Goal: Use online tool/utility: Utilize a website feature to perform a specific function

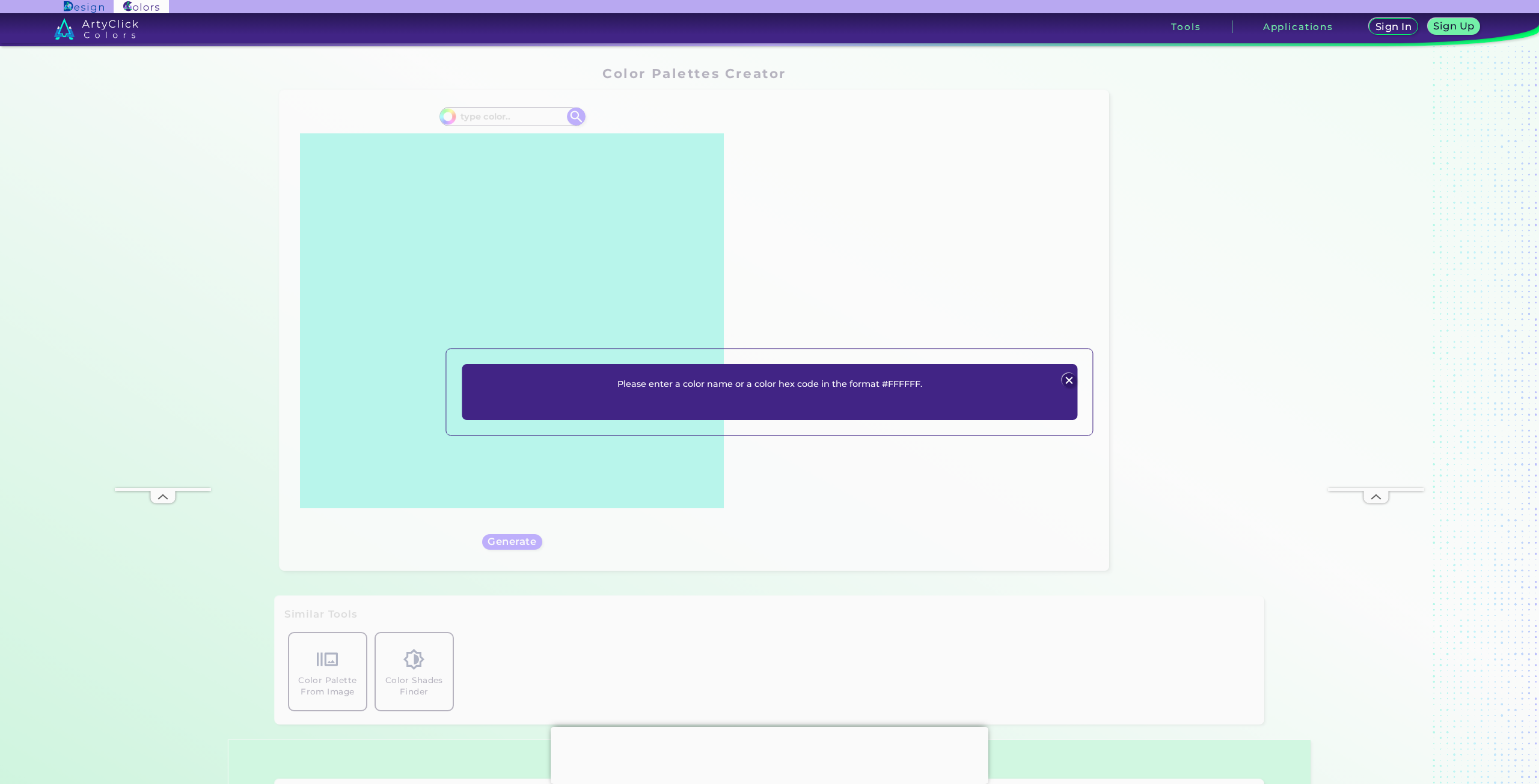
click at [815, 404] on div "Please enter a color name or a color hex code in the format #FFFFFF. Plans Sign…" at bounding box center [769, 392] width 615 height 56
click at [902, 396] on div "Please enter a color name or a color hex code in the format #FFFFFF. Plans Sign…" at bounding box center [769, 392] width 615 height 56
click at [919, 384] on p "Please enter a color name or a color hex code in the format #FFFFFF." at bounding box center [769, 384] width 305 height 14
click at [655, 390] on p "Please enter a color name or a color hex code in the format #FFFFFF." at bounding box center [769, 384] width 305 height 14
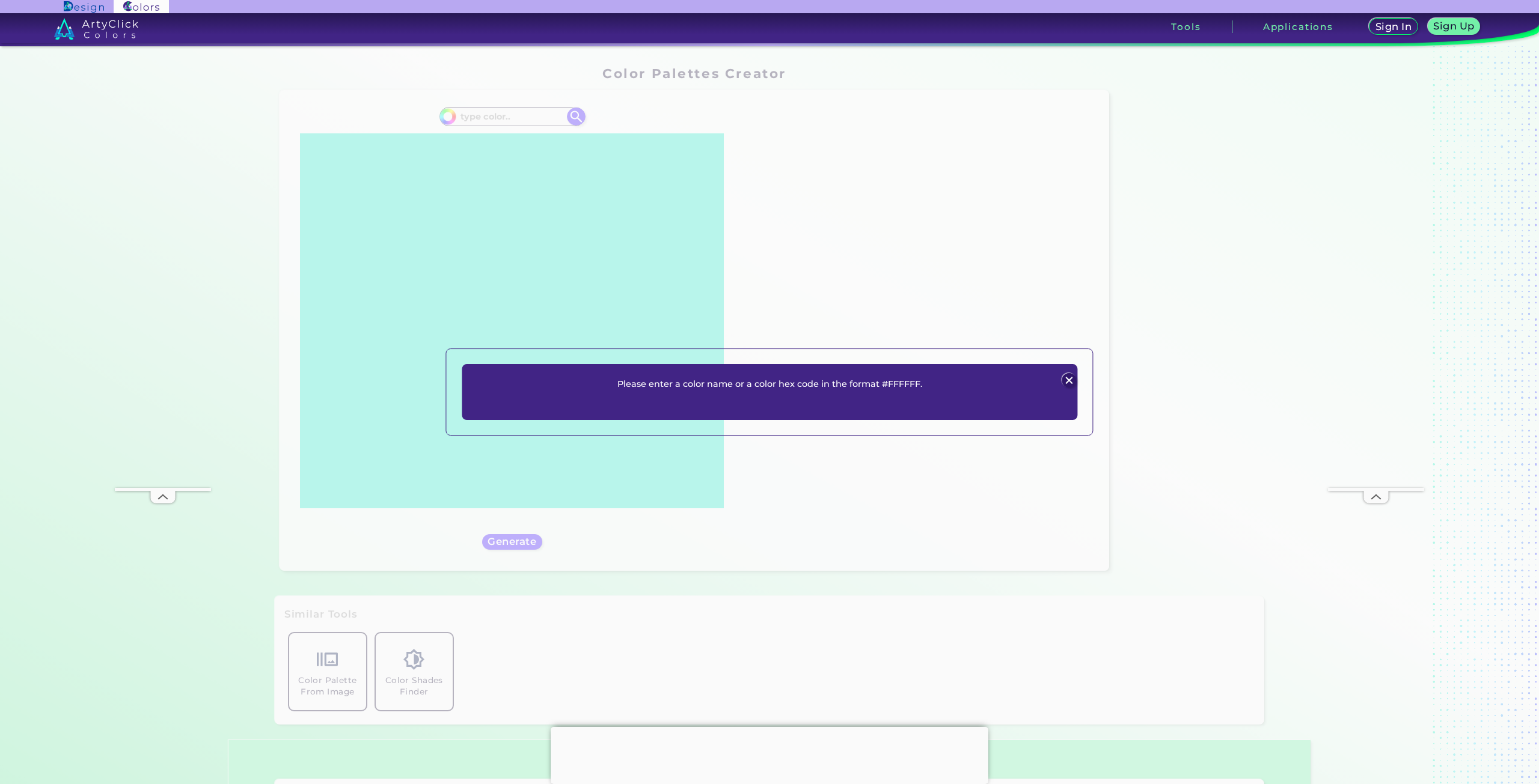
click at [668, 380] on p "Please enter a color name or a color hex code in the format #FFFFFF." at bounding box center [769, 384] width 305 height 14
drag, startPoint x: 1068, startPoint y: 379, endPoint x: 1055, endPoint y: 381, distance: 13.2
click at [1068, 380] on img at bounding box center [1069, 380] width 14 height 14
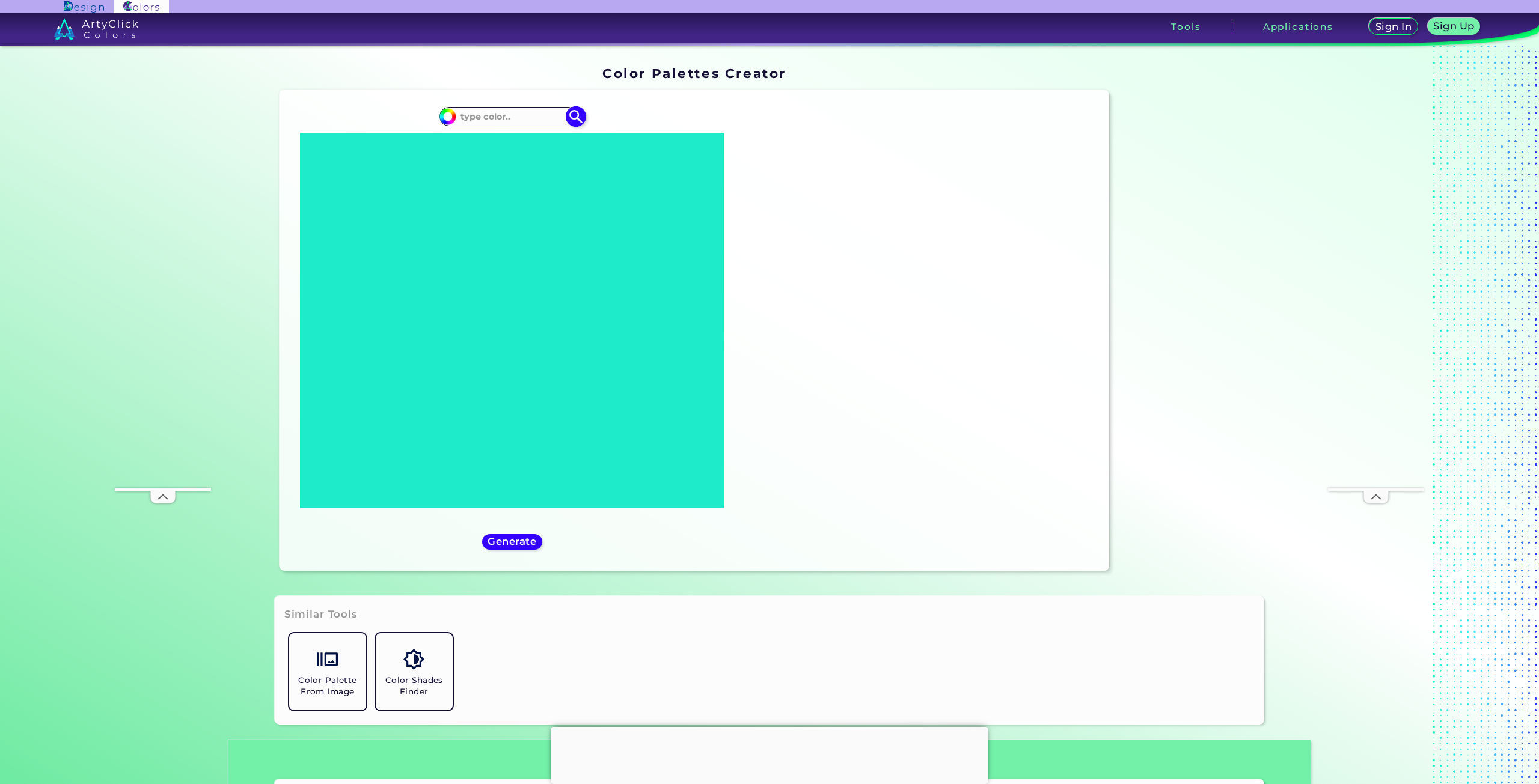
click at [524, 124] on input at bounding box center [512, 116] width 112 height 16
drag, startPoint x: 525, startPoint y: 117, endPoint x: 427, endPoint y: 116, distance: 98.0
click at [427, 116] on div "#000000" at bounding box center [512, 330] width 446 height 461
paste input "919EAA"
type input "919EAA"
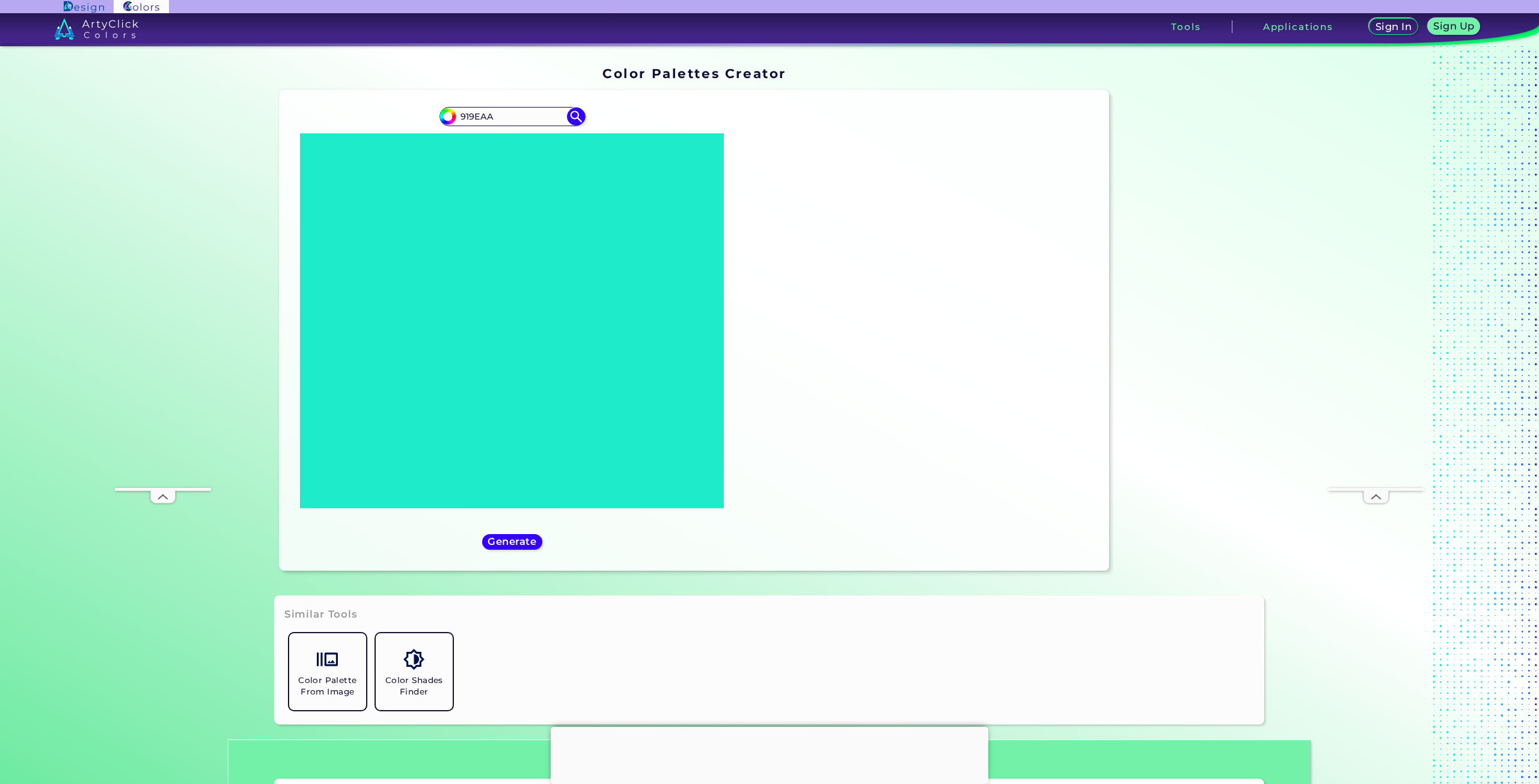
click at [576, 120] on img at bounding box center [576, 116] width 18 height 18
type input "#000000"
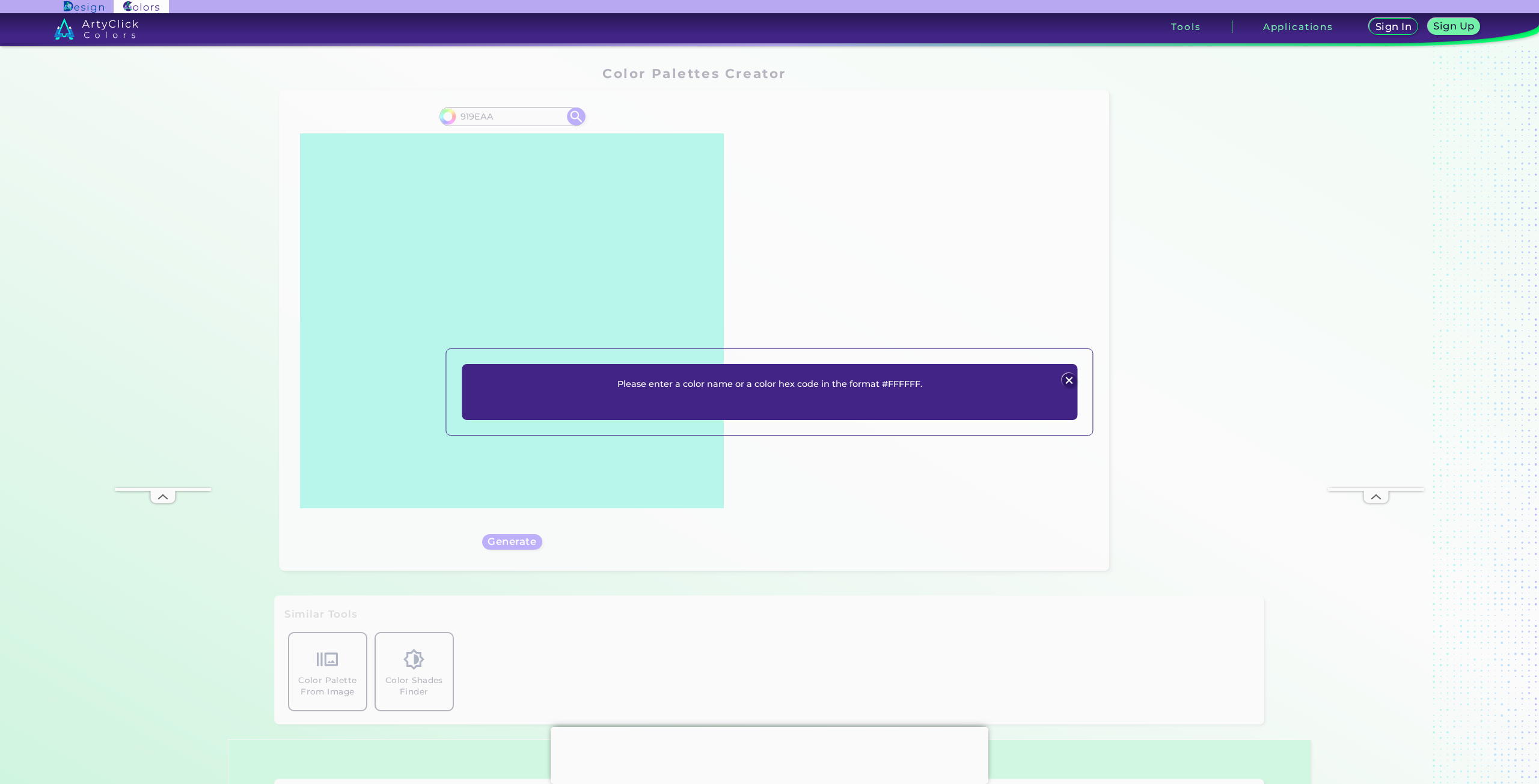
click at [661, 391] on p "Please enter a color name or a color hex code in the format #FFFFFF." at bounding box center [769, 384] width 305 height 14
click at [1062, 378] on img at bounding box center [1069, 380] width 14 height 14
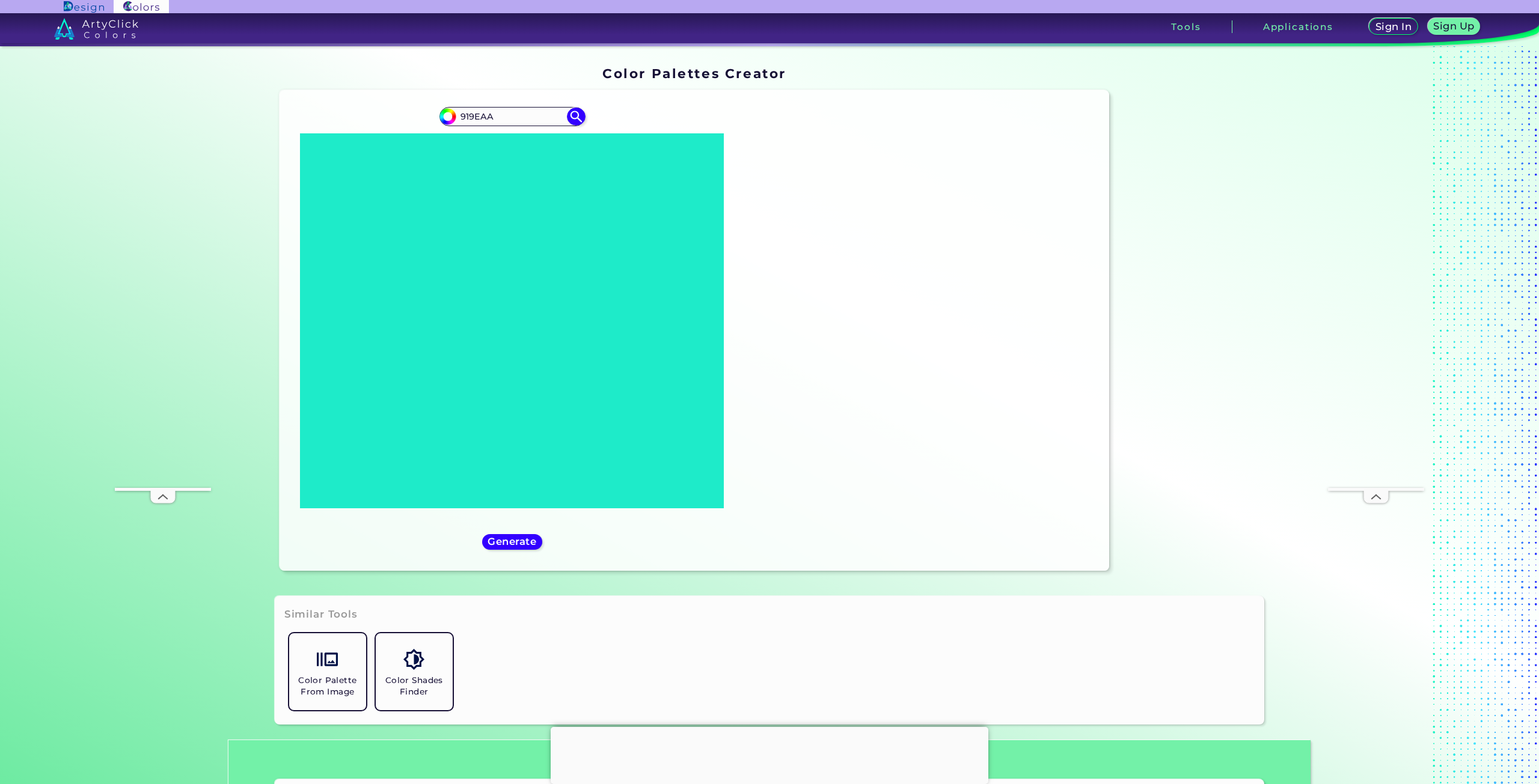
drag, startPoint x: 523, startPoint y: 116, endPoint x: 413, endPoint y: 120, distance: 110.1
click at [413, 120] on div "#000000 919EAA" at bounding box center [512, 330] width 446 height 461
paste input "#"
type input "#919EAA"
type input "#919eaa"
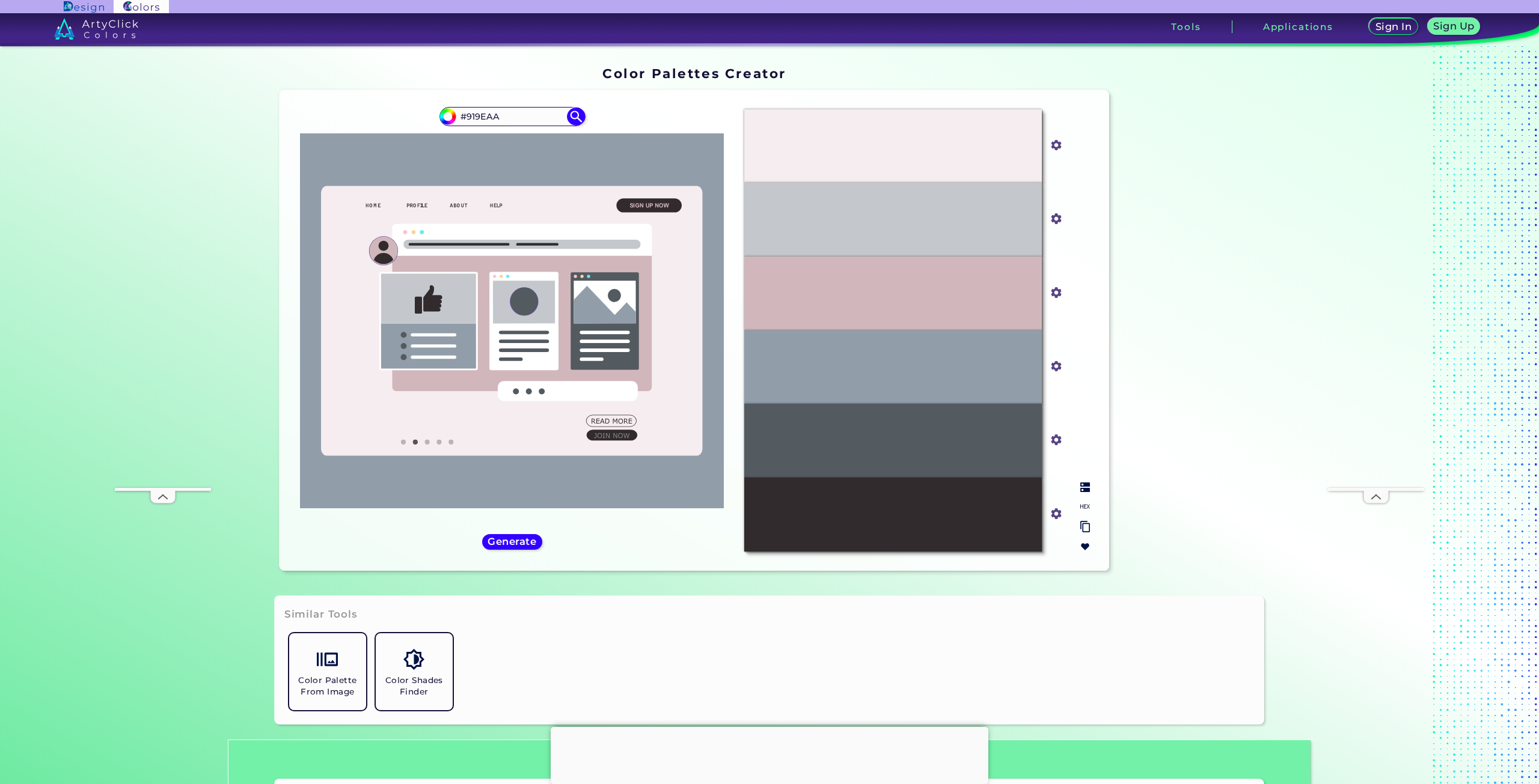
click at [965, 284] on div "#D1B7BC" at bounding box center [893, 293] width 298 height 74
click at [949, 292] on div "#D1B7BC" at bounding box center [893, 293] width 298 height 74
click at [950, 292] on div "#D1B7BC" at bounding box center [893, 293] width 298 height 74
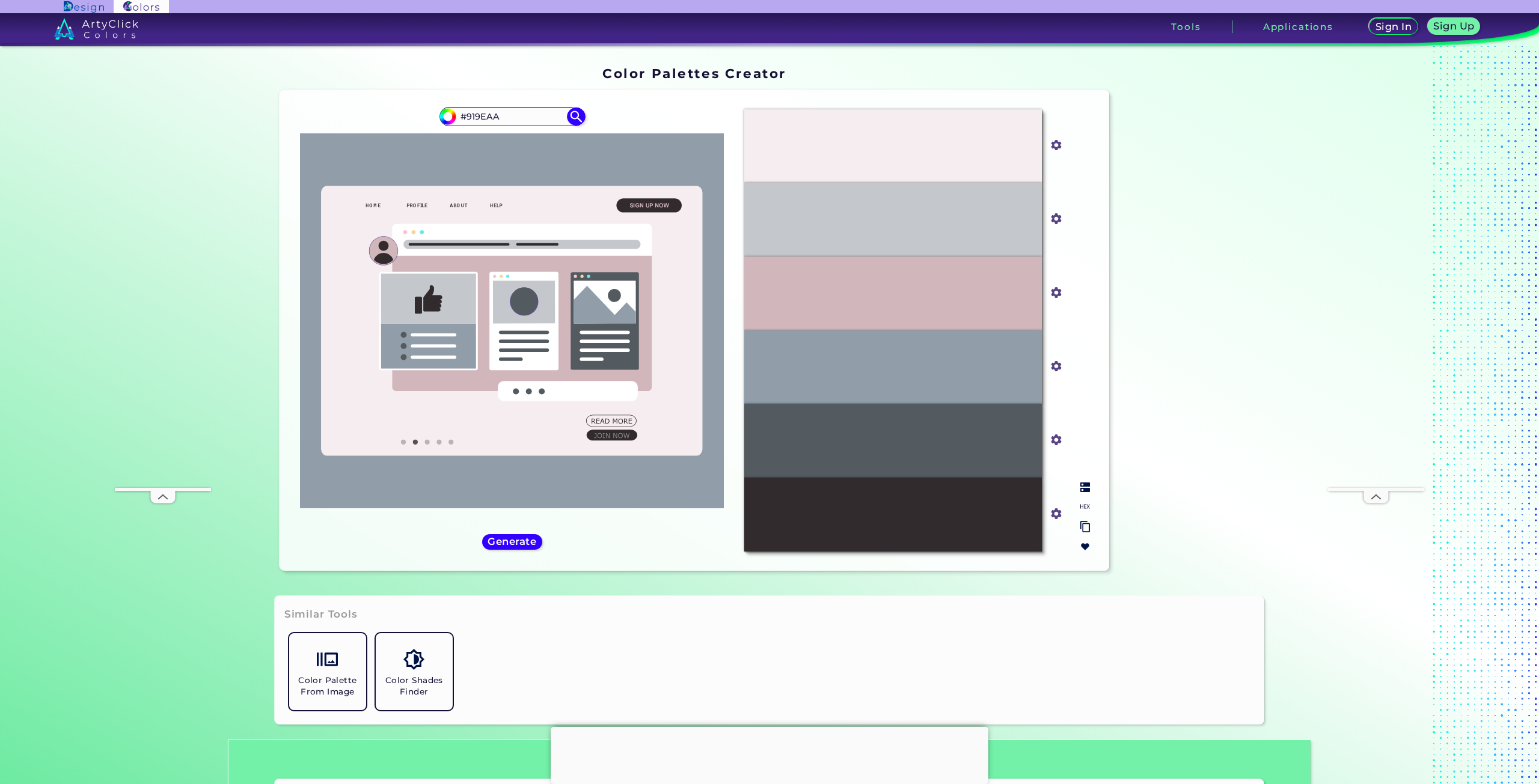
click at [951, 291] on div "#D1B7BC" at bounding box center [893, 293] width 298 height 74
click at [996, 291] on div "#D1B7BC" at bounding box center [893, 293] width 298 height 74
click at [1055, 292] on input "#d1b7bc" at bounding box center [1054, 292] width 15 height 15
click at [897, 271] on div "#D1B7BC" at bounding box center [893, 293] width 298 height 74
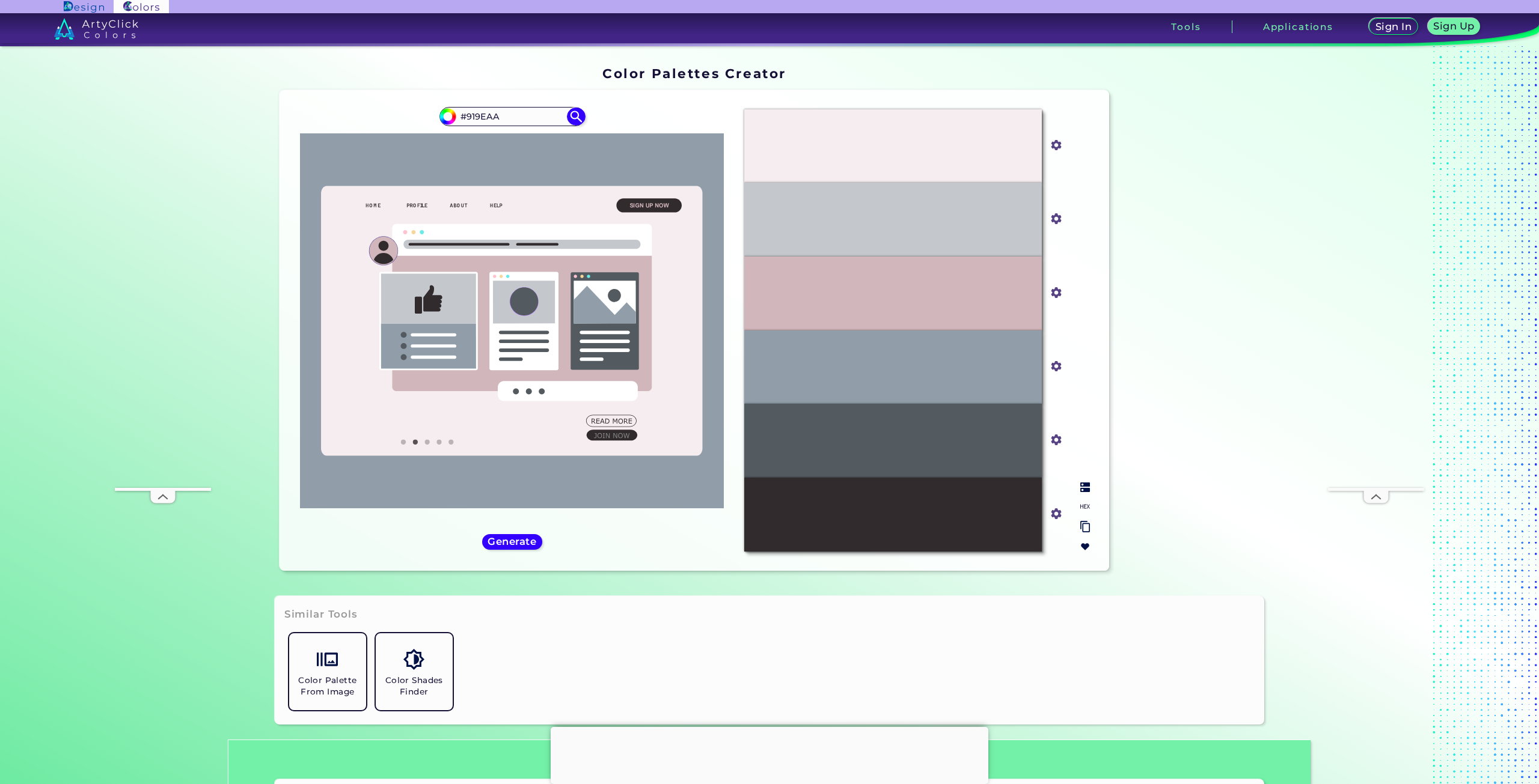
click at [901, 291] on p "#D1B7BC" at bounding box center [893, 293] width 40 height 13
click at [902, 289] on p "#D1B7BC" at bounding box center [893, 293] width 40 height 13
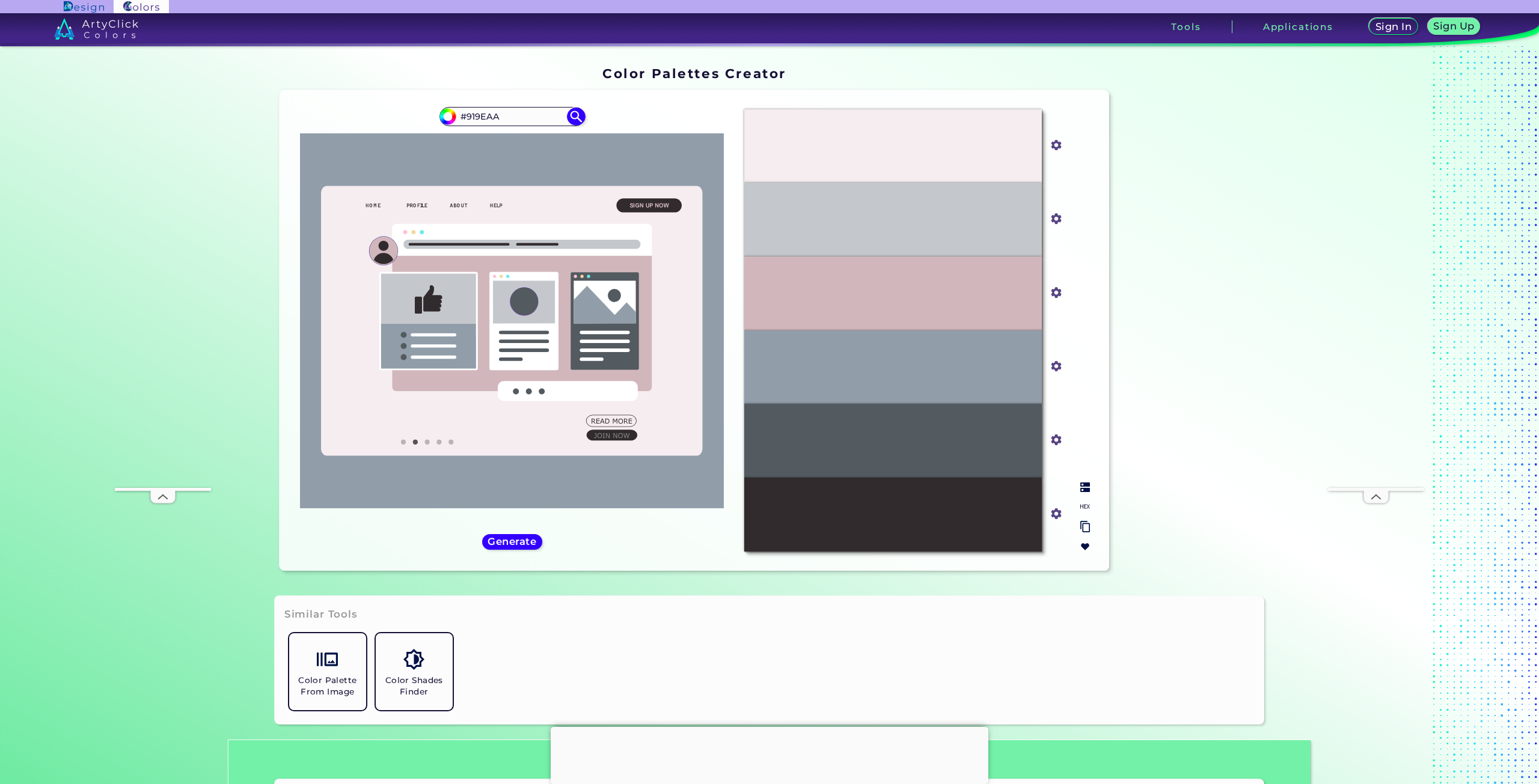
click at [1084, 490] on img at bounding box center [1085, 487] width 10 height 10
click at [1083, 487] on img at bounding box center [1085, 487] width 10 height 10
click at [1054, 291] on input "#d1b7bc" at bounding box center [1054, 292] width 15 height 15
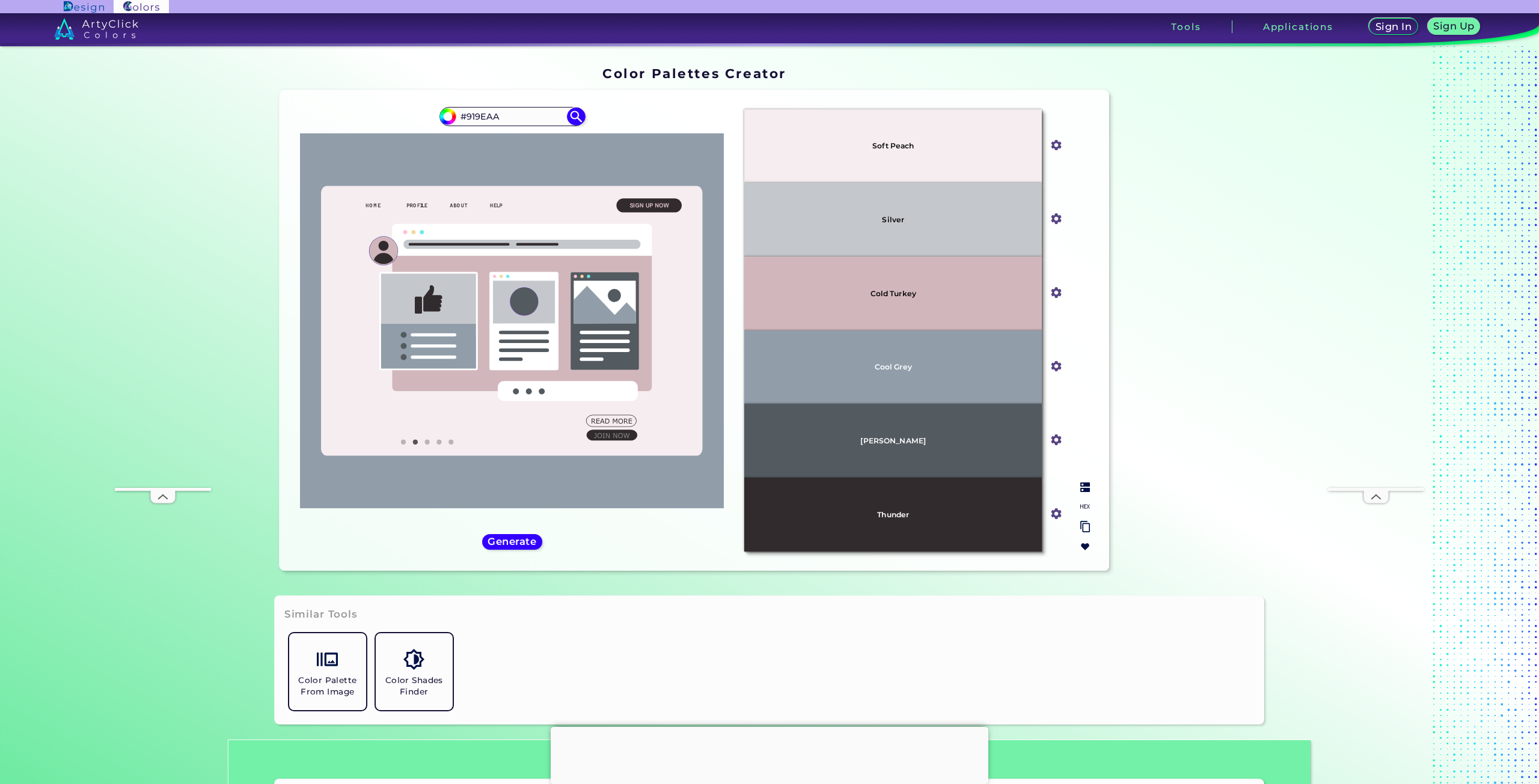
click at [962, 291] on div "Cold Turkey" at bounding box center [893, 293] width 298 height 74
click at [951, 291] on div "Cold Turkey" at bounding box center [893, 293] width 298 height 74
click at [1081, 527] on img at bounding box center [1085, 526] width 10 height 12
click at [1085, 491] on img at bounding box center [1085, 487] width 10 height 10
click at [1084, 507] on img at bounding box center [1085, 507] width 10 height 10
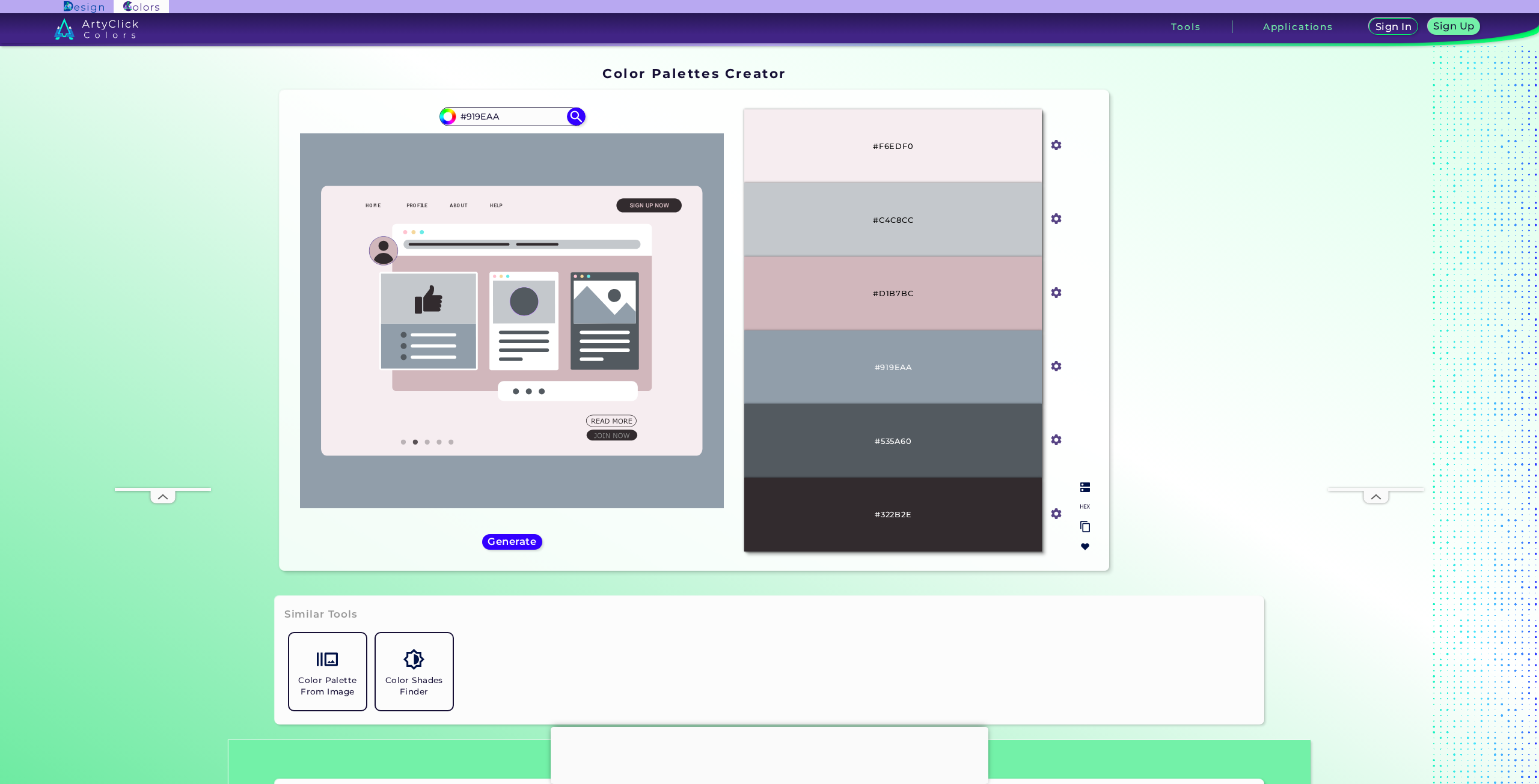
click at [918, 292] on div "#D1B7BC" at bounding box center [893, 293] width 298 height 74
click at [910, 291] on div "#D1B7BC" at bounding box center [893, 293] width 298 height 74
click at [908, 291] on p "#D1B7BC" at bounding box center [893, 293] width 40 height 13
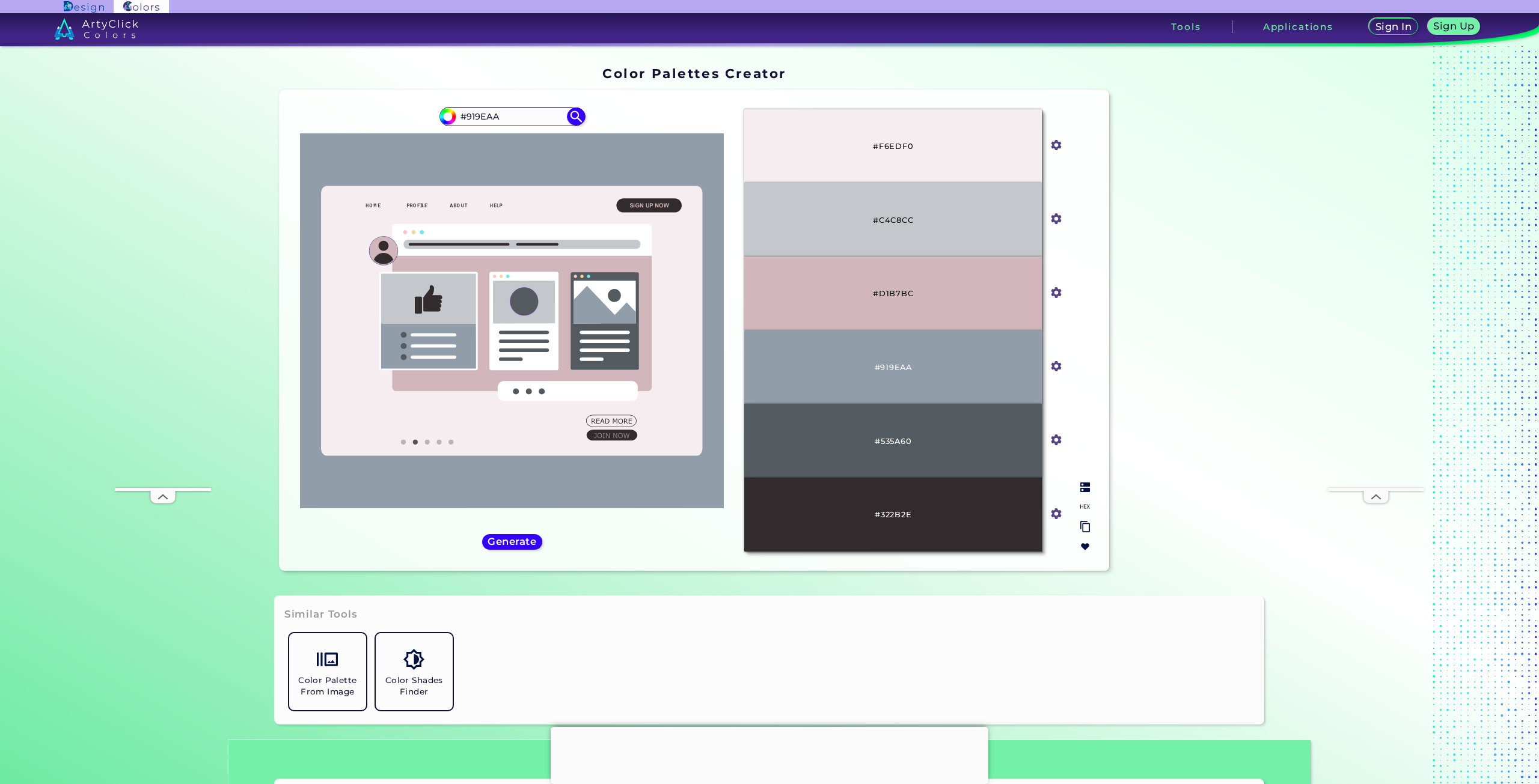
click at [907, 291] on p "#D1B7BC" at bounding box center [893, 293] width 40 height 13
copy p "#D1B7BC"
